Goal: Find contact information: Find contact information

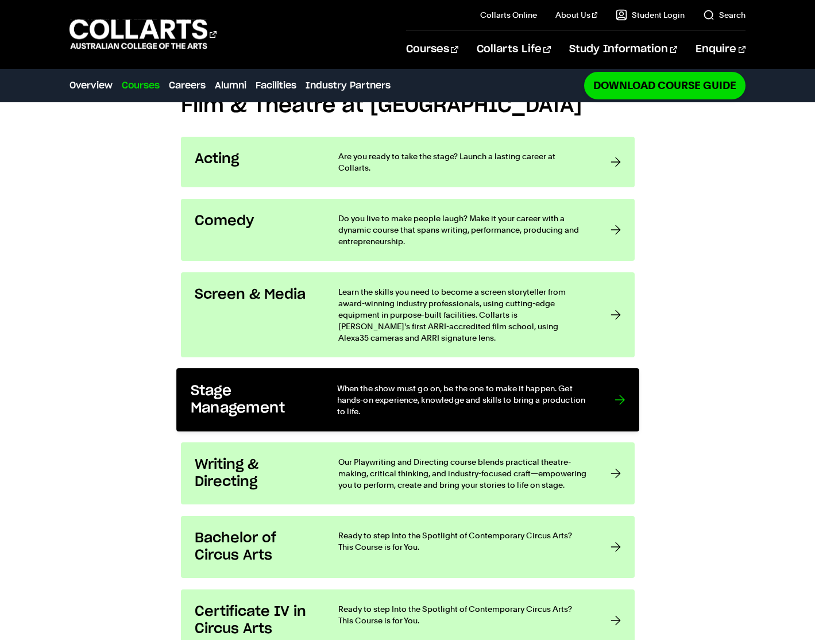
scroll to position [896, 0]
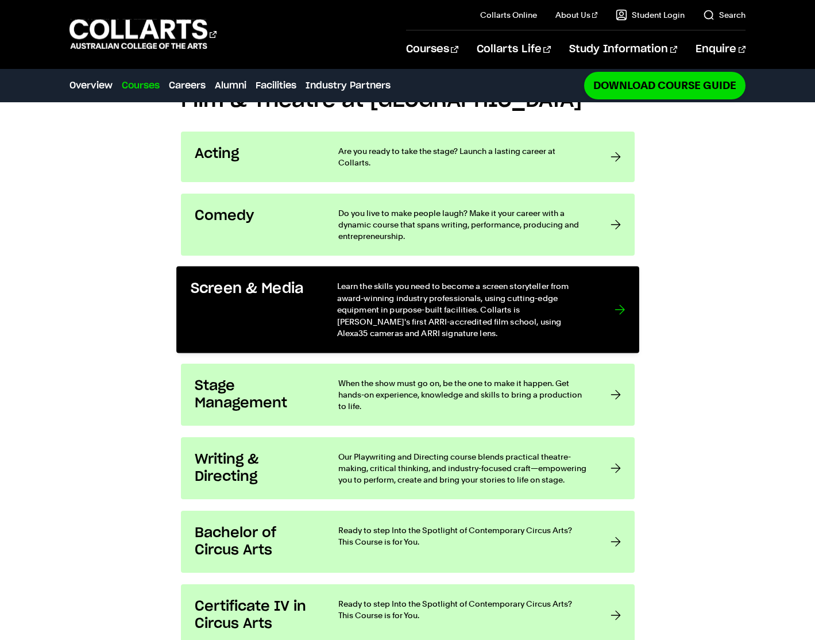
click at [619, 280] on div at bounding box center [620, 309] width 10 height 59
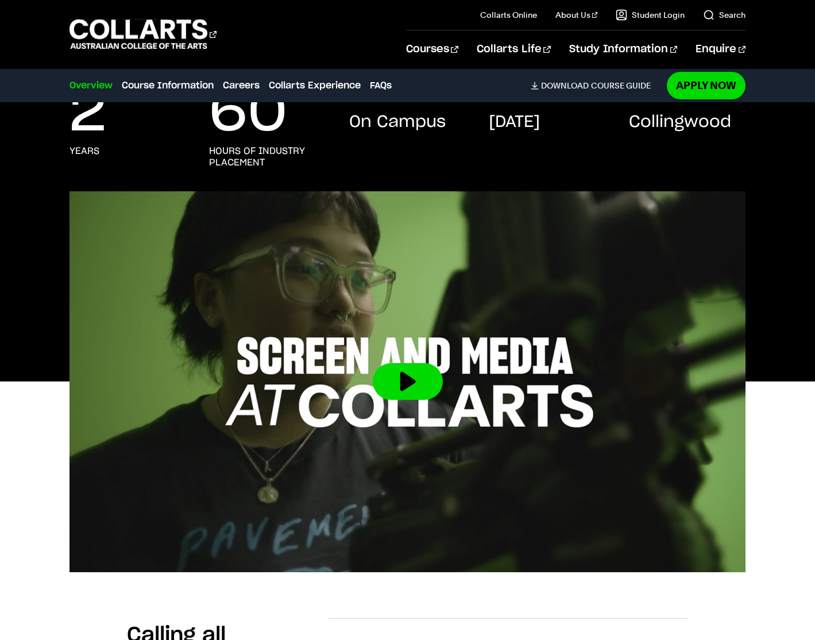
scroll to position [226, 0]
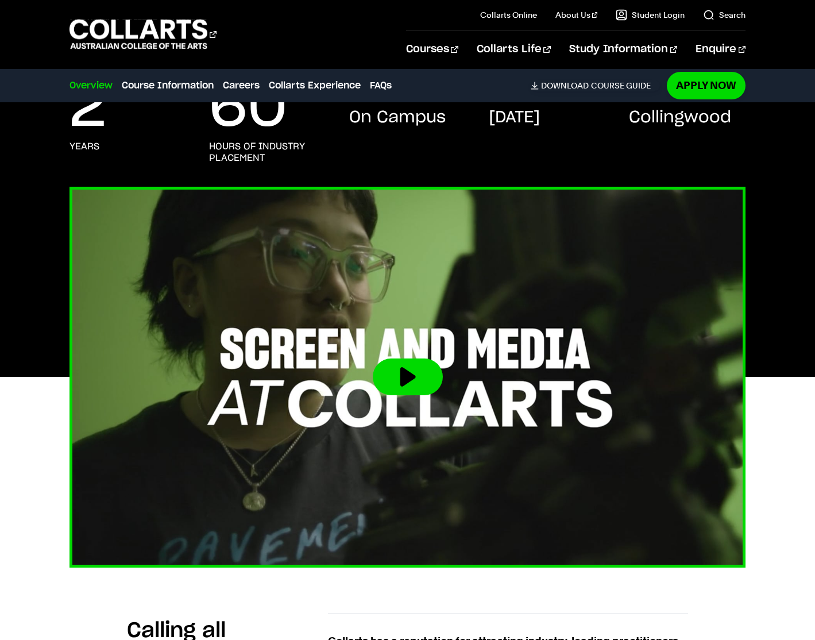
click at [410, 378] on button at bounding box center [408, 376] width 70 height 37
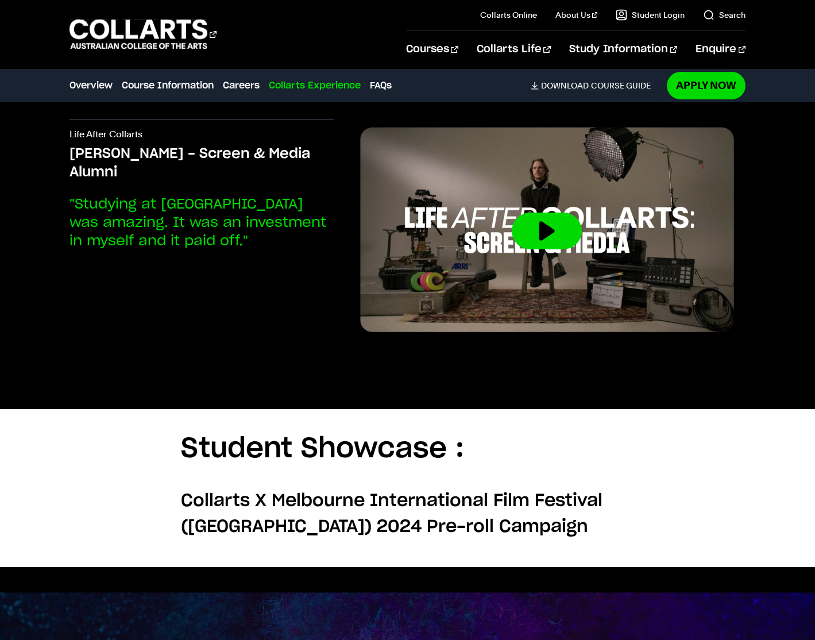
scroll to position [2634, 0]
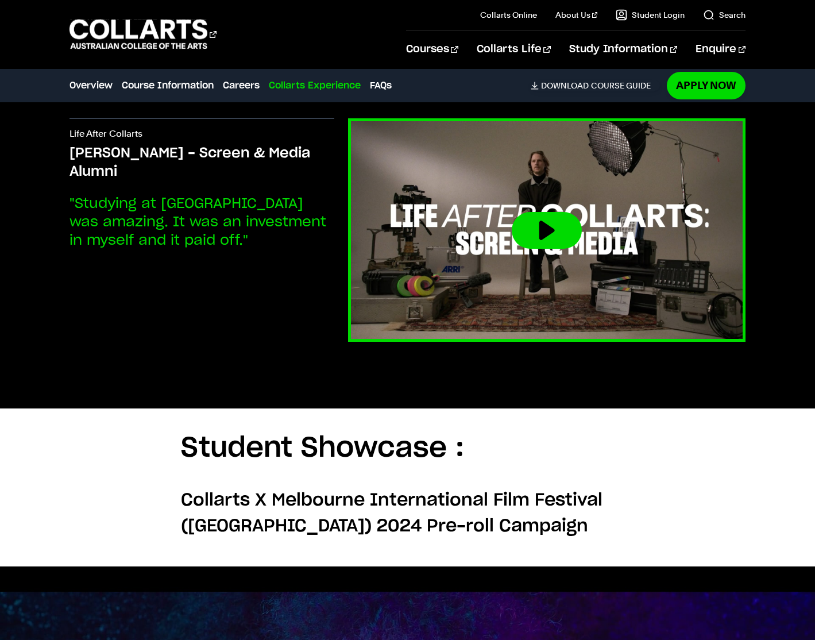
click at [557, 226] on button at bounding box center [547, 230] width 70 height 37
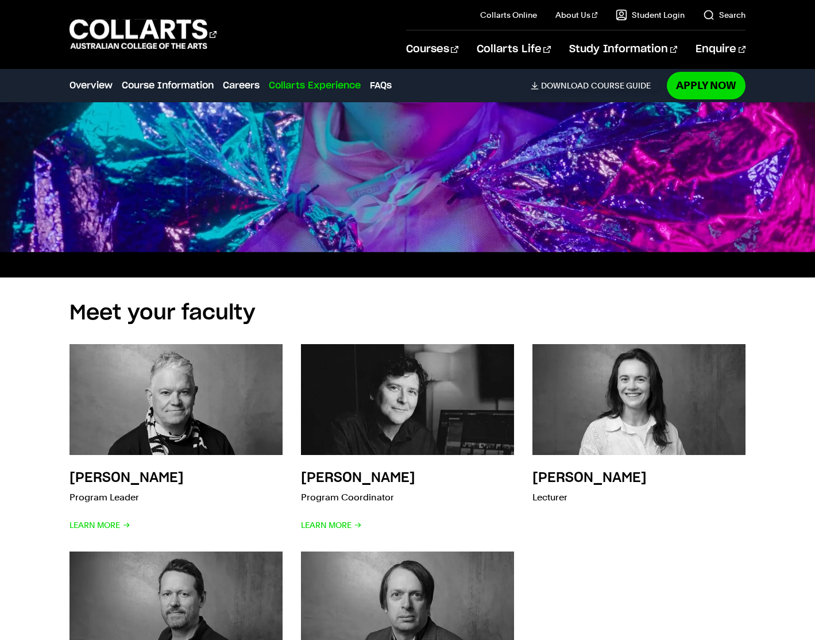
scroll to position [3382, 0]
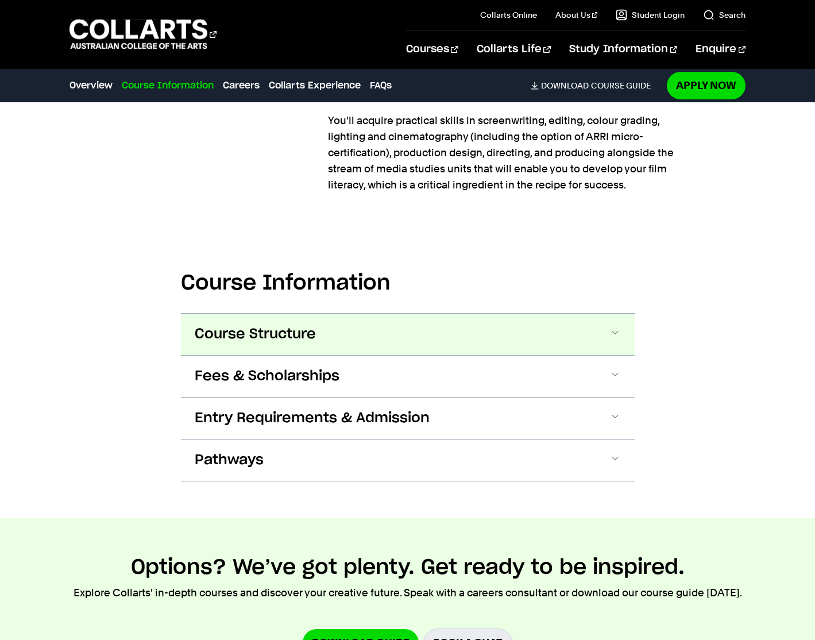
click at [222, 338] on span "Course Structure" at bounding box center [255, 334] width 121 height 18
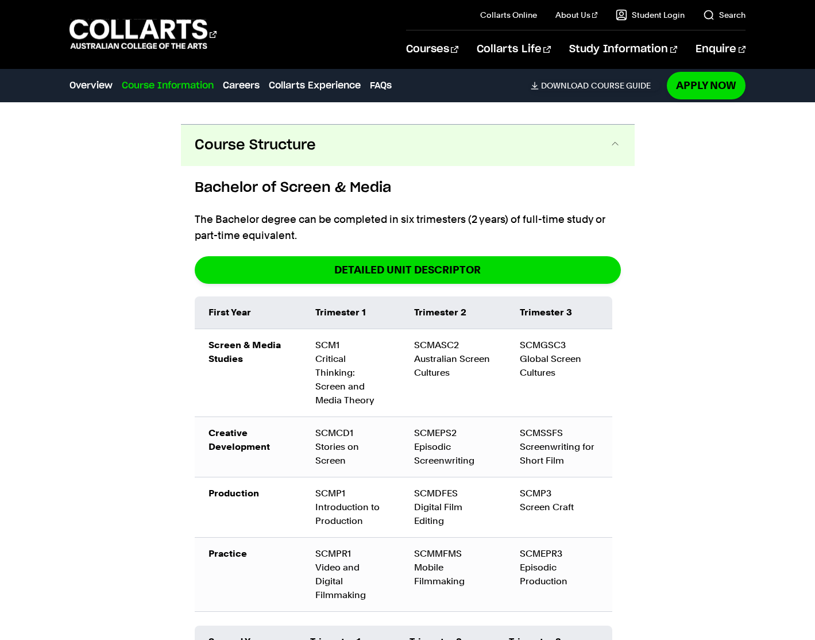
scroll to position [1148, 0]
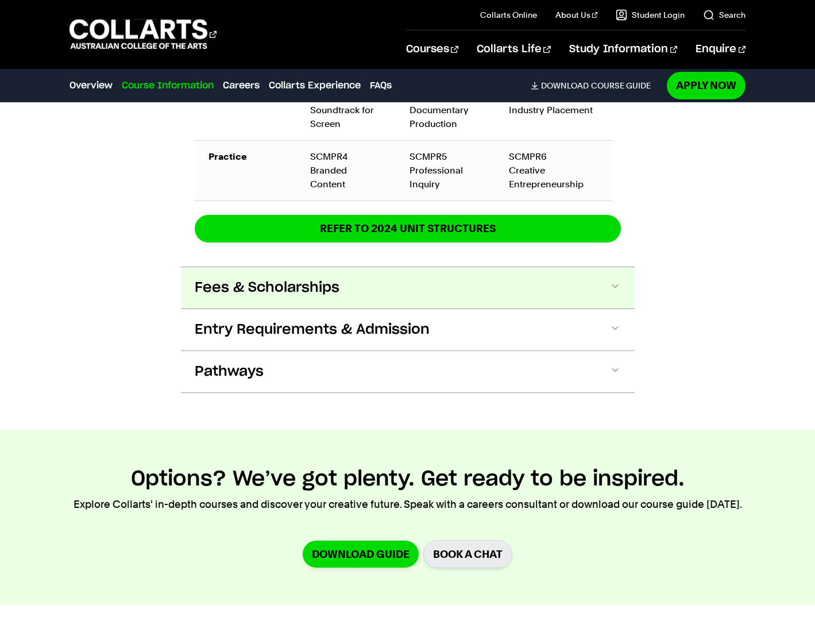
click at [208, 279] on span "Fees & Scholarships" at bounding box center [267, 288] width 145 height 18
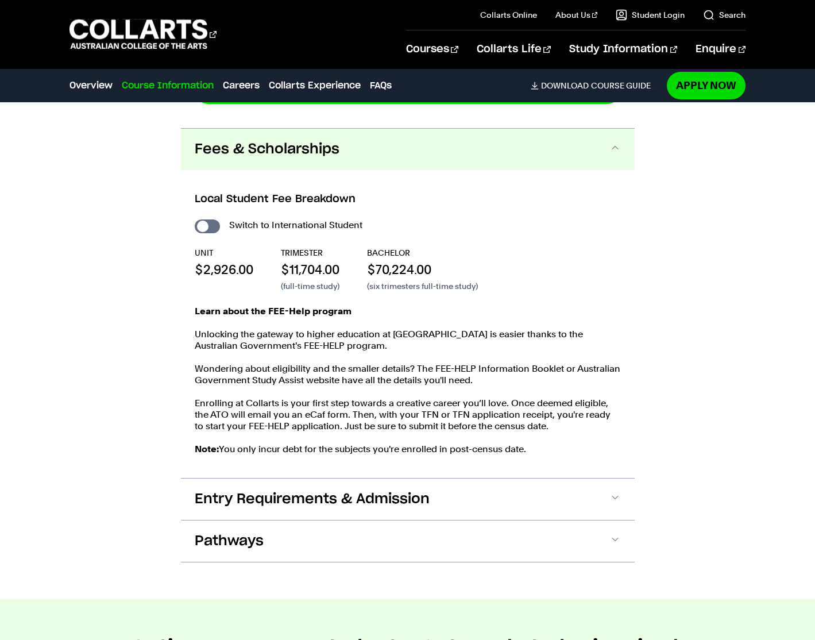
scroll to position [1977, 0]
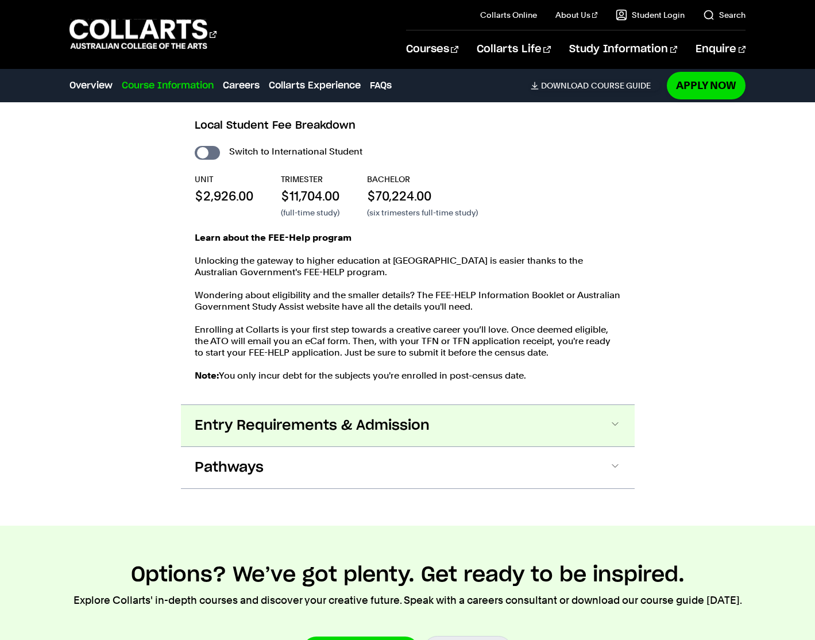
drag, startPoint x: 200, startPoint y: 409, endPoint x: 181, endPoint y: 411, distance: 19.0
click at [198, 416] on span "Entry Requirements & Admission" at bounding box center [312, 425] width 235 height 18
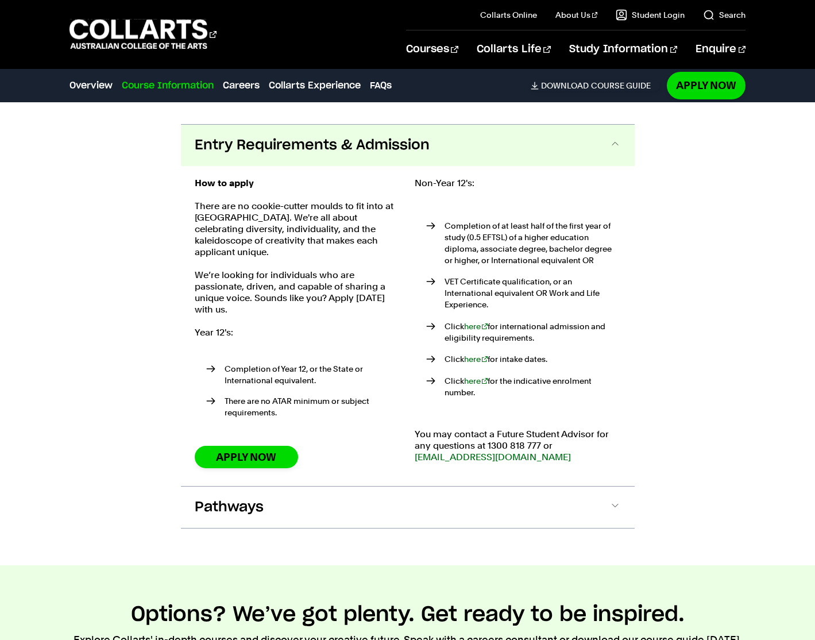
scroll to position [2339, 0]
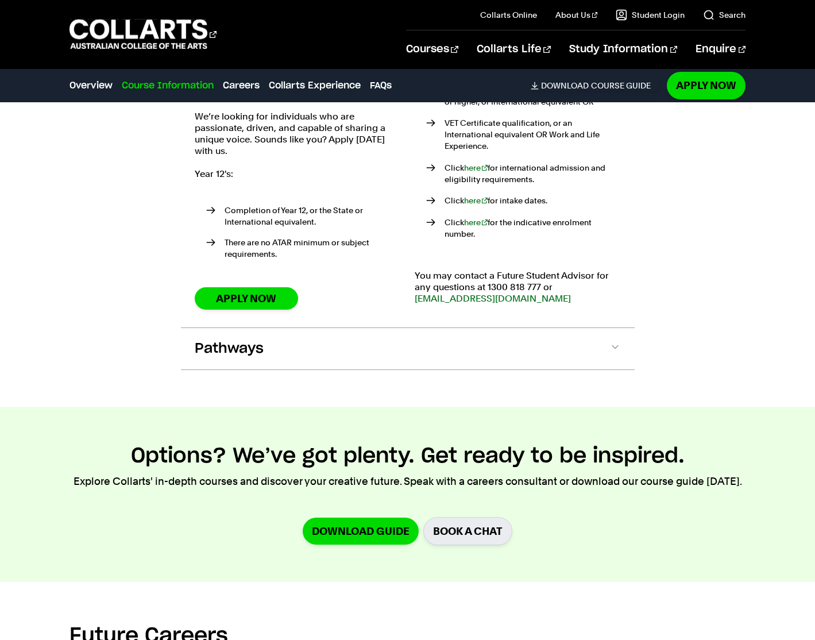
drag, startPoint x: 233, startPoint y: 327, endPoint x: 205, endPoint y: 334, distance: 28.4
click at [233, 339] on span "Pathways" at bounding box center [229, 348] width 69 height 18
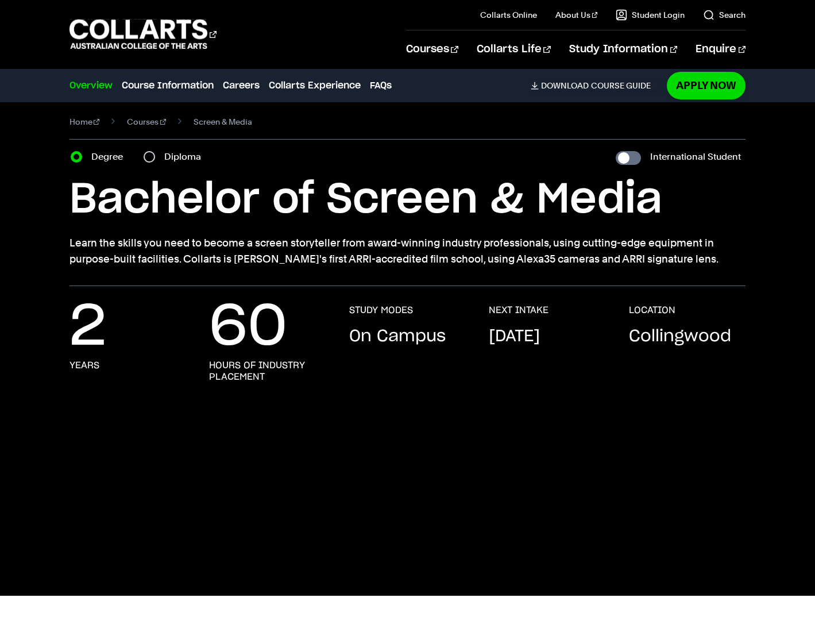
scroll to position [5, 0]
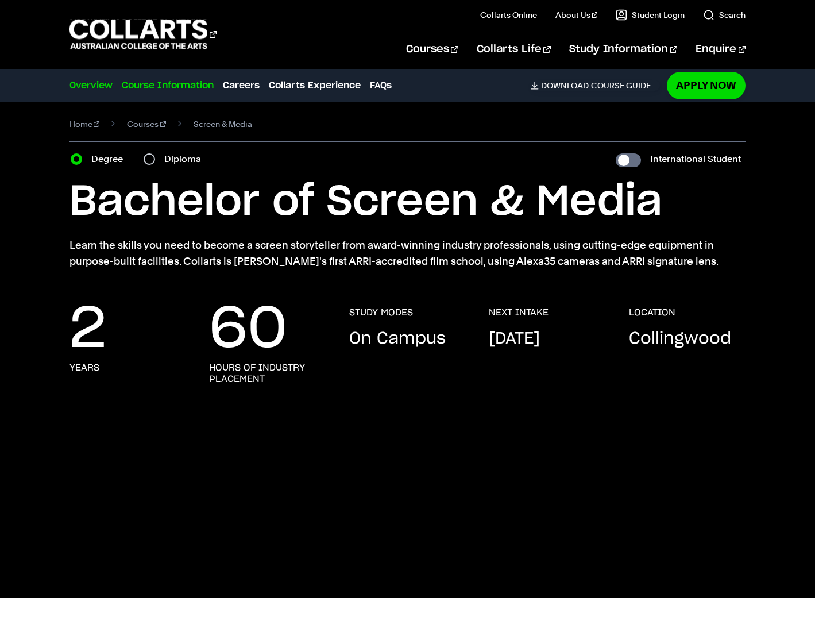
click at [181, 86] on link "Course Information" at bounding box center [168, 86] width 92 height 14
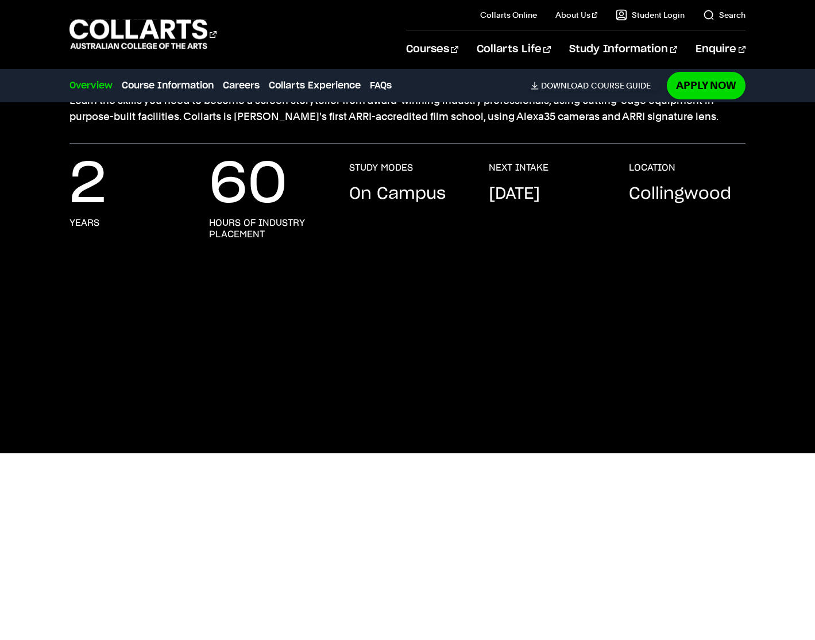
scroll to position [129, 0]
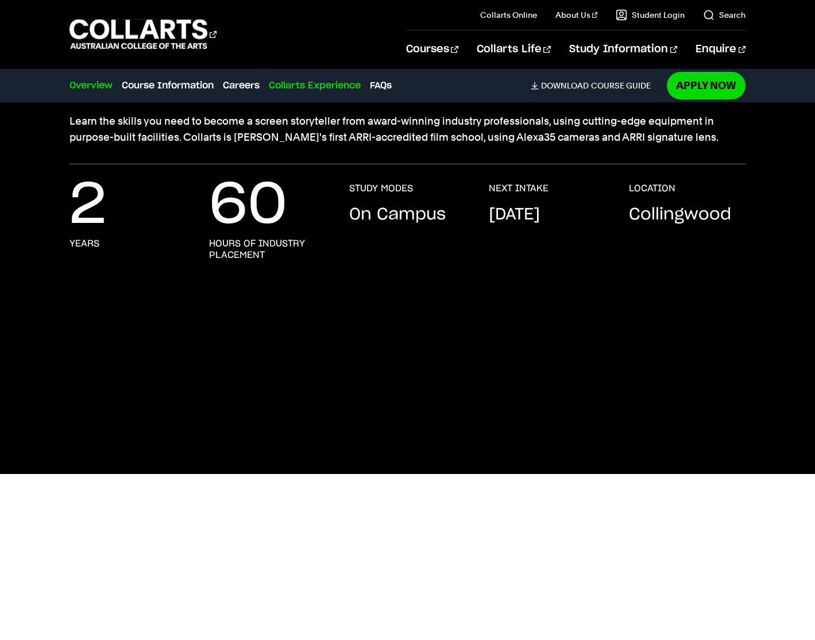
click at [298, 84] on link "Collarts Experience" at bounding box center [315, 86] width 92 height 14
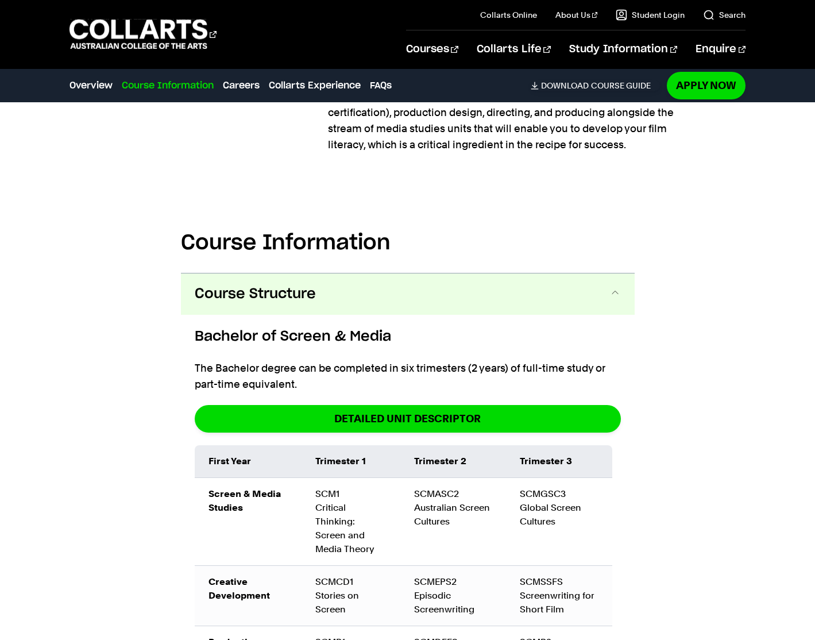
scroll to position [826, 0]
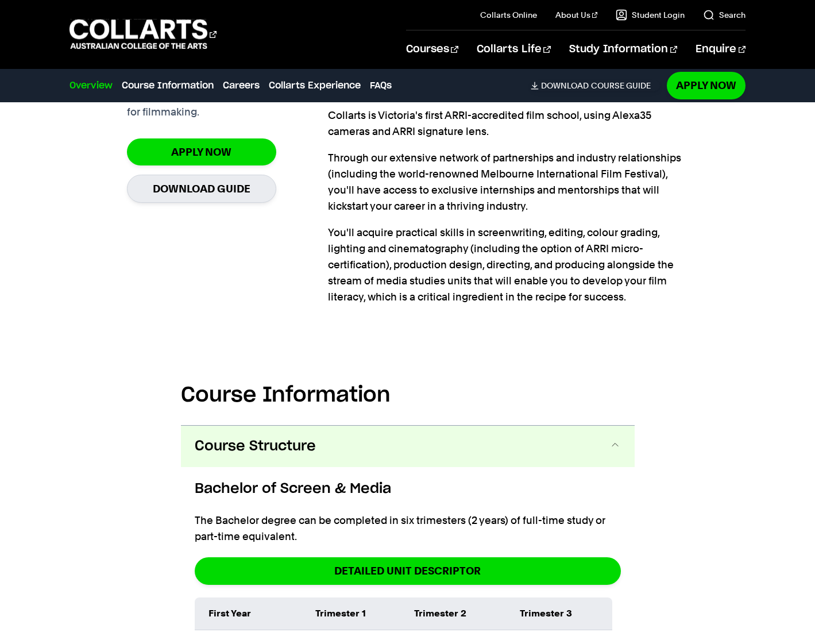
click at [370, 83] on ul "Overview Course Information Careers Collarts Experience FAQs Download Course Gu…" at bounding box center [364, 86] width 591 height 16
click at [386, 86] on link "FAQs" at bounding box center [381, 86] width 22 height 14
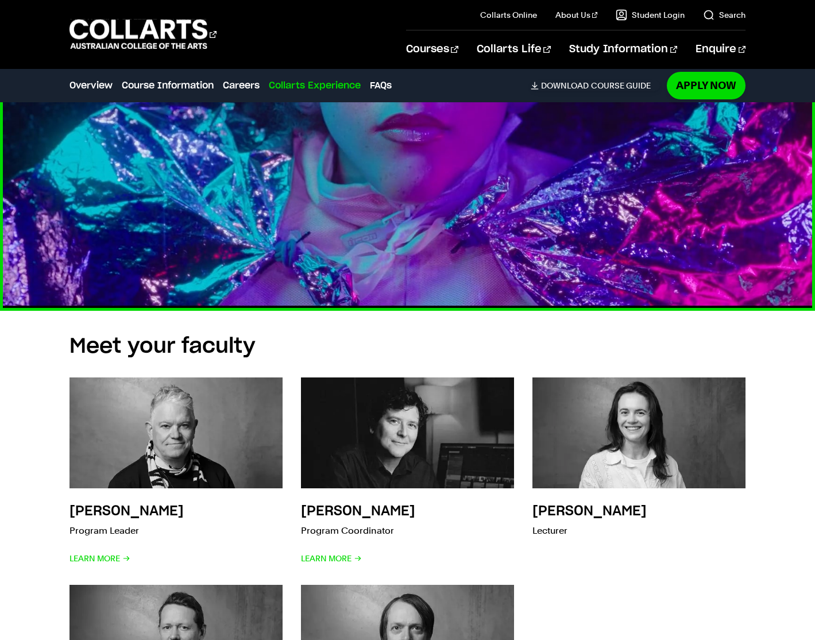
scroll to position [5116, 0]
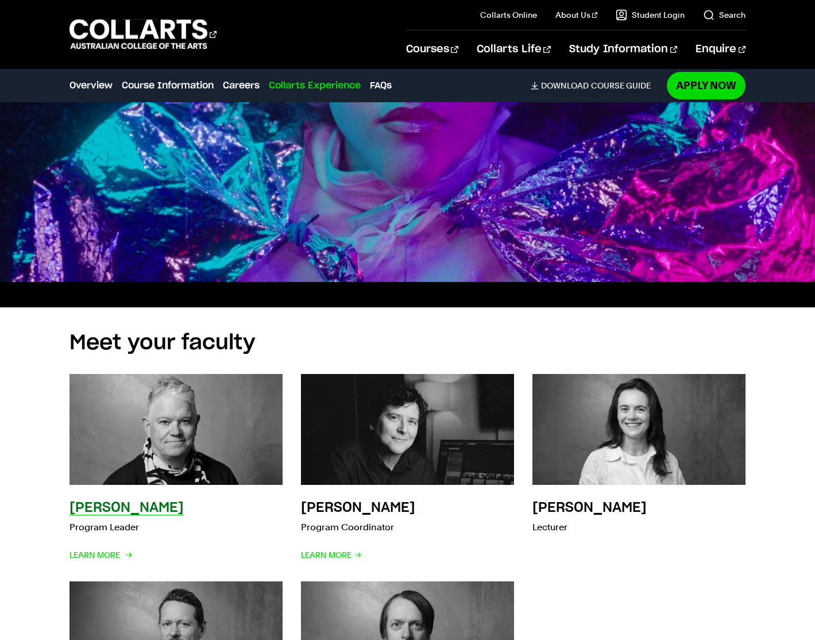
click at [165, 405] on img at bounding box center [176, 430] width 234 height 122
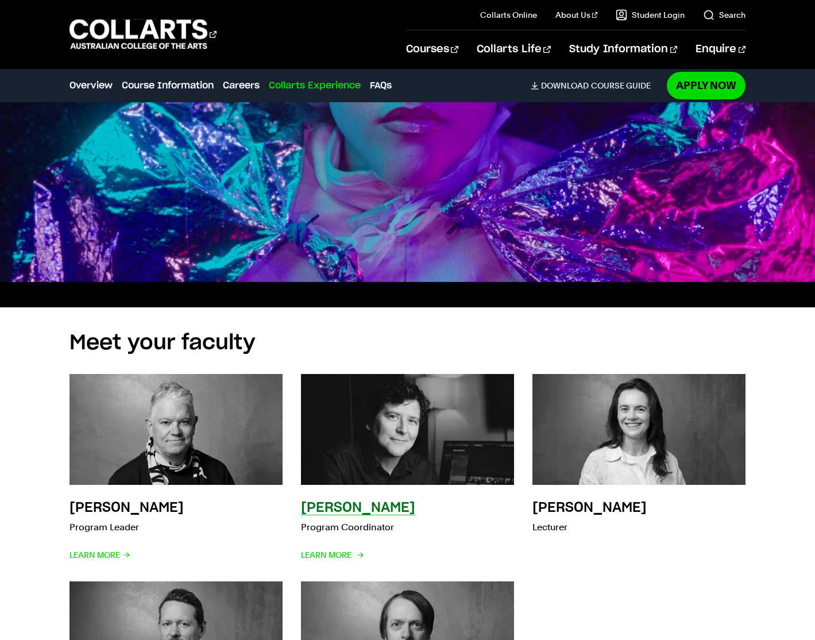
click at [347, 440] on img at bounding box center [407, 430] width 234 height 122
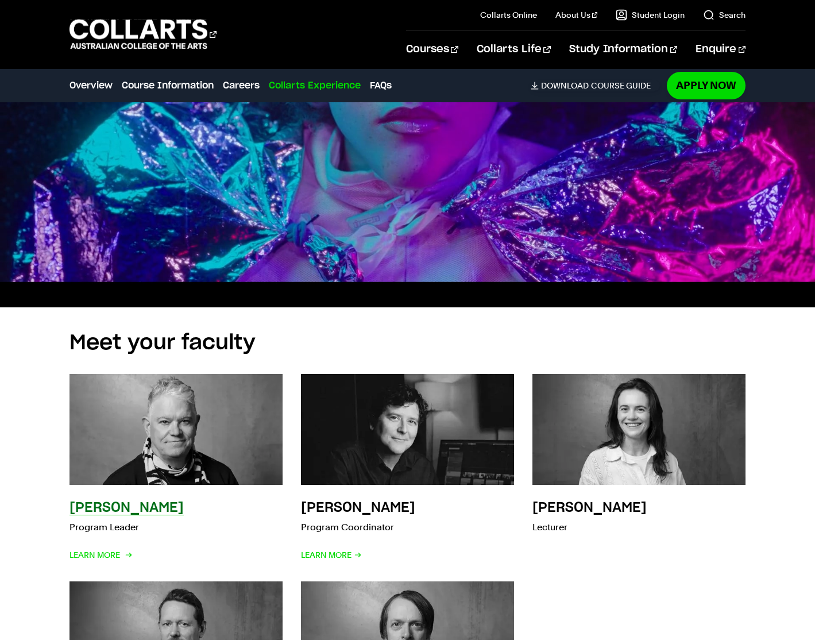
click at [111, 501] on h3 "[PERSON_NAME]" at bounding box center [126, 508] width 114 height 14
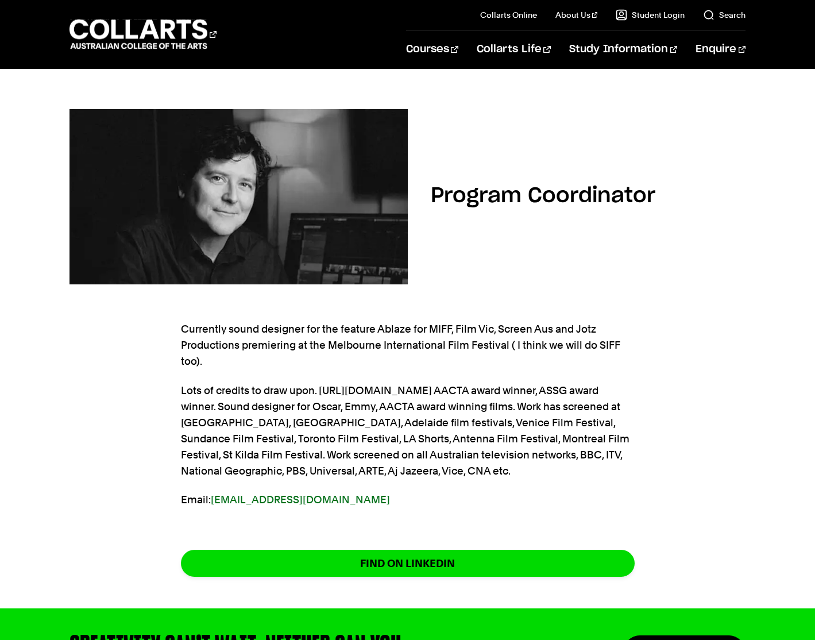
scroll to position [111, 0]
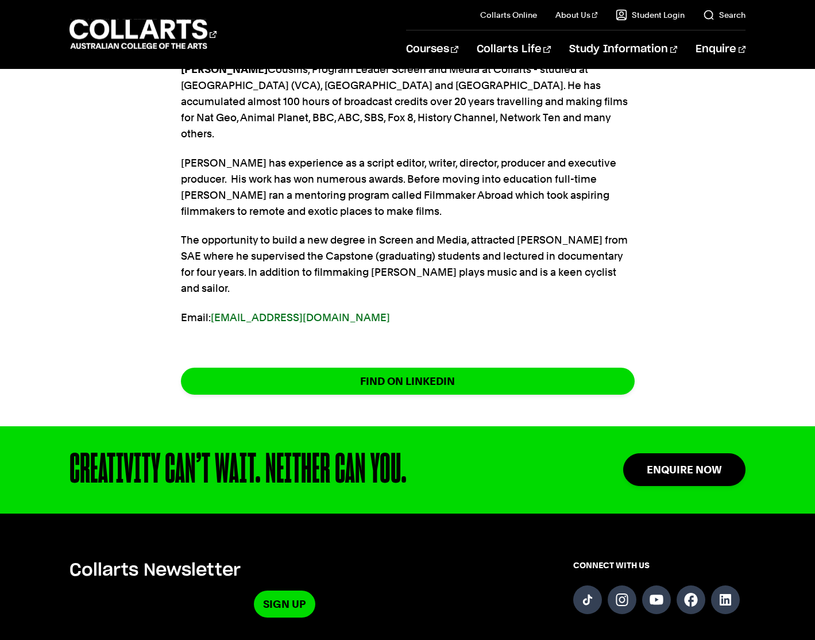
scroll to position [422, 0]
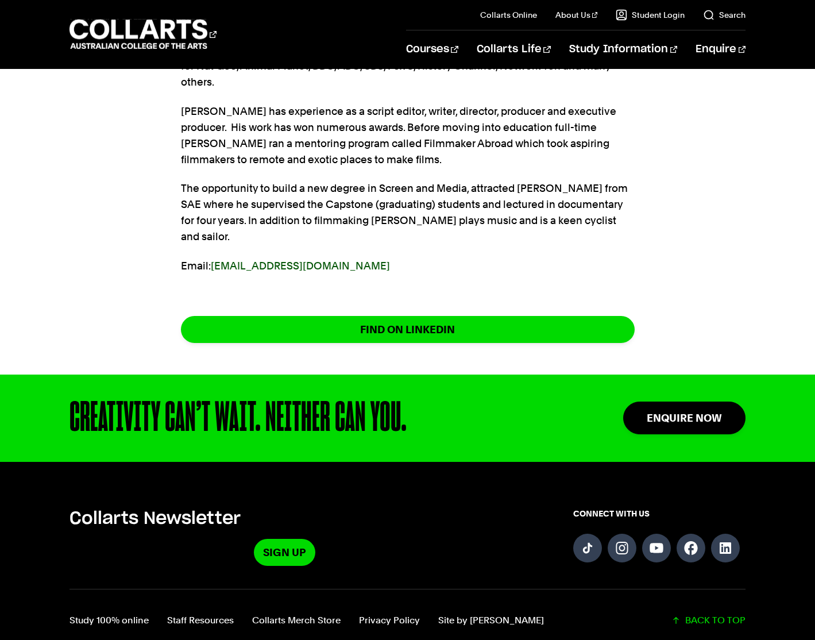
click at [296, 260] on link "[EMAIL_ADDRESS][DOMAIN_NAME]" at bounding box center [300, 266] width 179 height 12
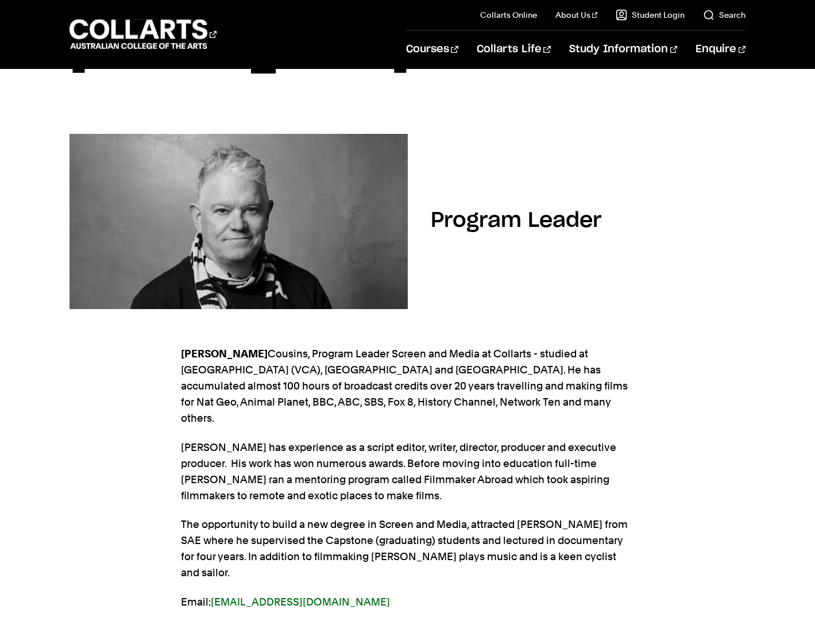
scroll to position [0, 0]
